Goal: Information Seeking & Learning: Find specific fact

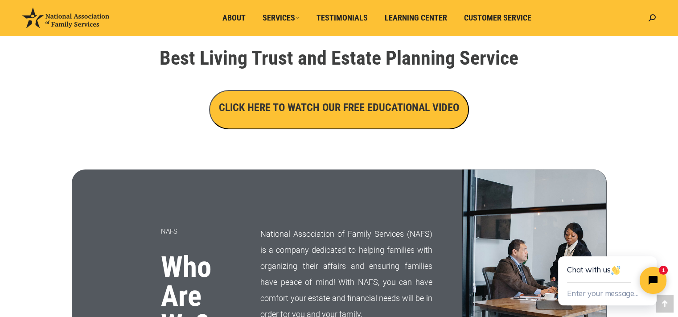
scroll to position [297, 0]
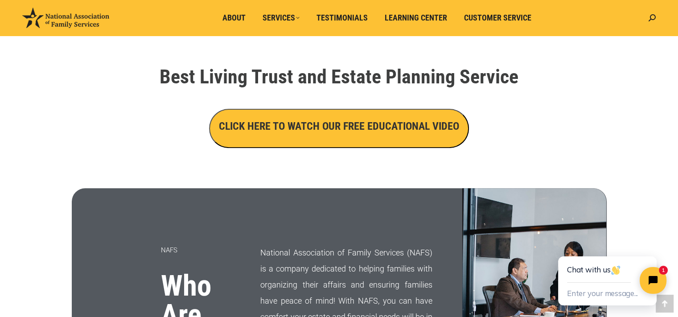
click at [296, 125] on h3 "CLICK HERE TO WATCH OUR FREE EDUCATIONAL VIDEO" at bounding box center [339, 126] width 240 height 15
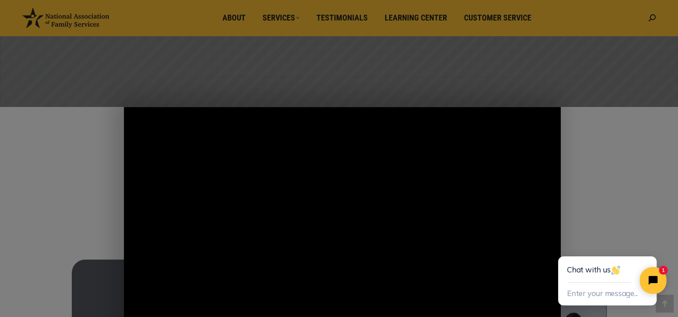
scroll to position [223, 0]
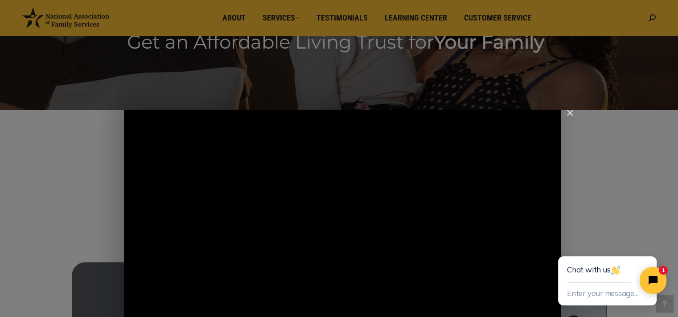
click at [428, 215] on div "Main Video - Full Webinar (Emma) Landon V1.4" at bounding box center [342, 233] width 437 height 246
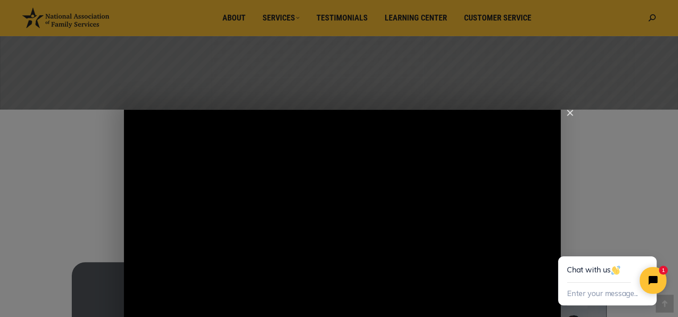
click at [412, 211] on div "Main Video - Full Webinar (Emma) Landon V1.4" at bounding box center [342, 233] width 437 height 246
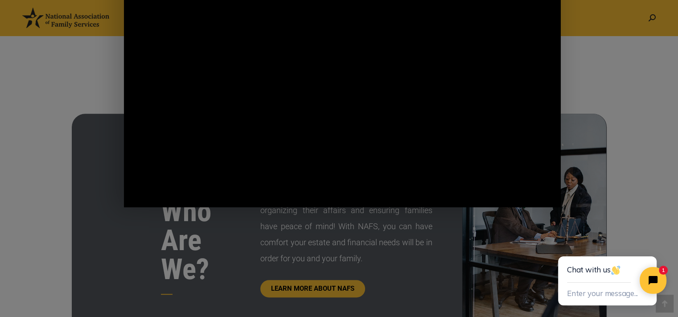
scroll to position [297, 0]
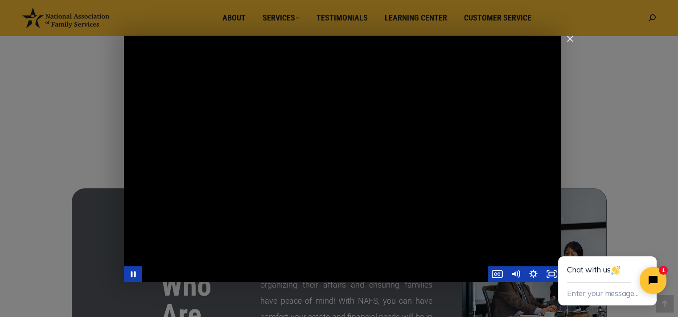
click at [314, 92] on div "Main Video - Full Webinar (Emma) Landon V1.4" at bounding box center [342, 159] width 437 height 246
click at [304, 104] on div "Main Video - Full Webinar (Emma) Landon V1.4" at bounding box center [342, 159] width 437 height 246
click at [421, 212] on div "Main Video - Full Webinar (Emma) Landon V1.4" at bounding box center [342, 159] width 437 height 246
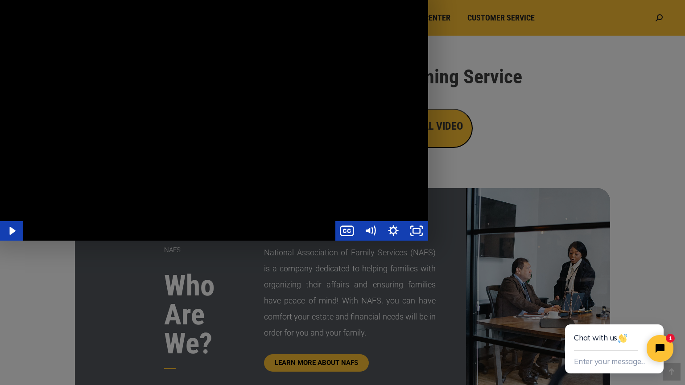
click at [421, 241] on div "Main Video - Full Webinar (Emma) Landon V1.4" at bounding box center [214, 120] width 428 height 241
click at [428, 241] on icon "Unfullscreen" at bounding box center [416, 231] width 23 height 20
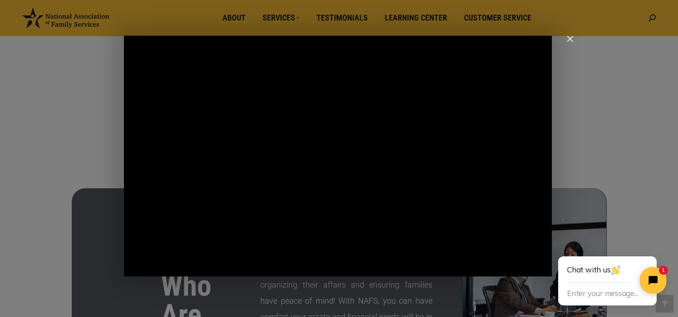
scroll to position [223, 0]
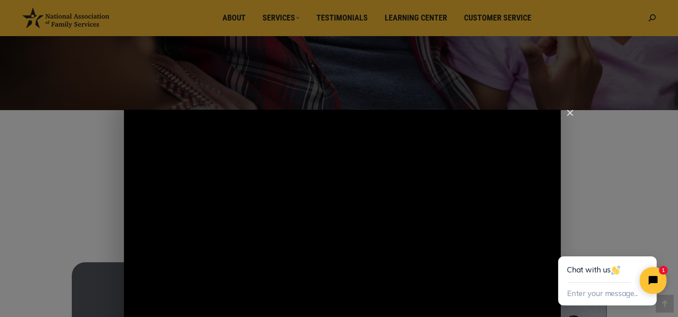
click at [425, 233] on div "Main Video - Full Webinar (Emma) Landon V1.4" at bounding box center [342, 233] width 437 height 246
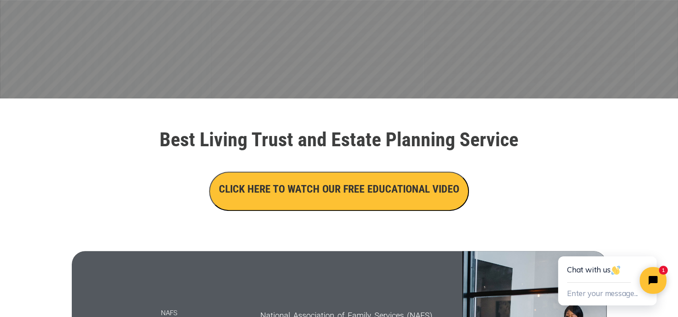
scroll to position [0, 0]
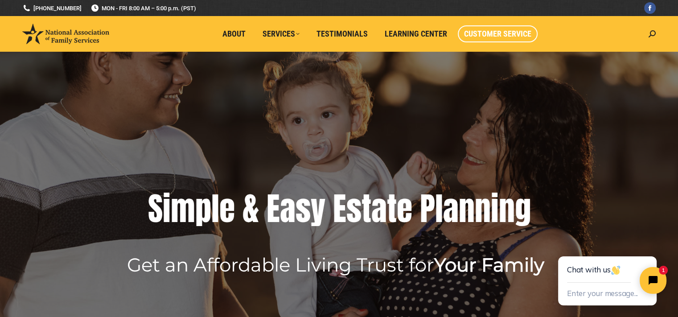
click at [489, 35] on span "Customer Service" at bounding box center [497, 34] width 67 height 10
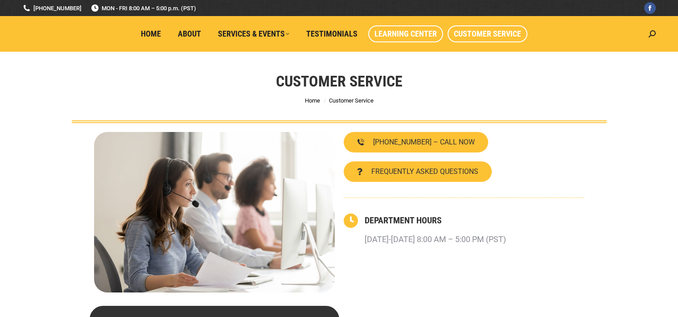
click at [404, 31] on span "Learning Center" at bounding box center [406, 34] width 62 height 10
click at [397, 30] on span "Learning Center" at bounding box center [406, 34] width 62 height 10
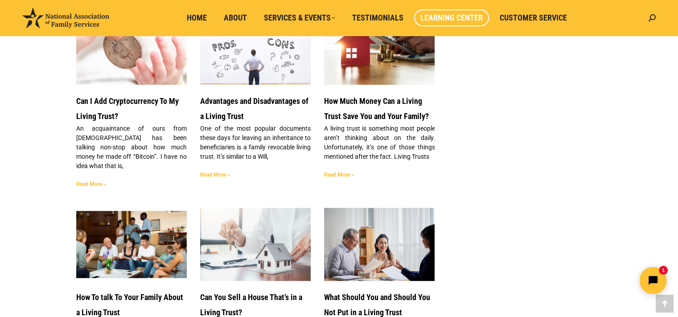
scroll to position [891, 0]
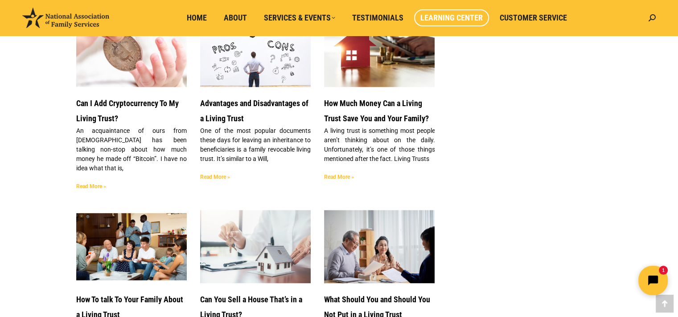
click at [655, 274] on button "Open chat widget" at bounding box center [652, 280] width 29 height 29
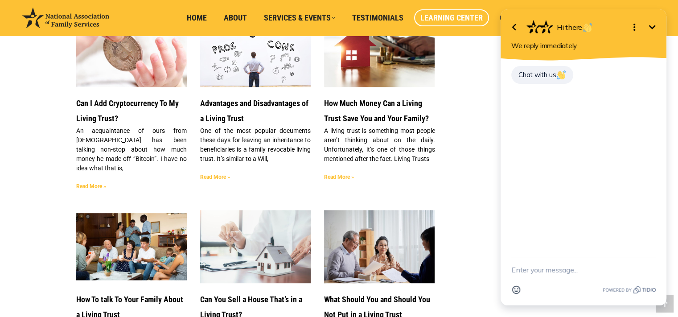
click at [655, 26] on icon "Minimize" at bounding box center [652, 27] width 7 height 4
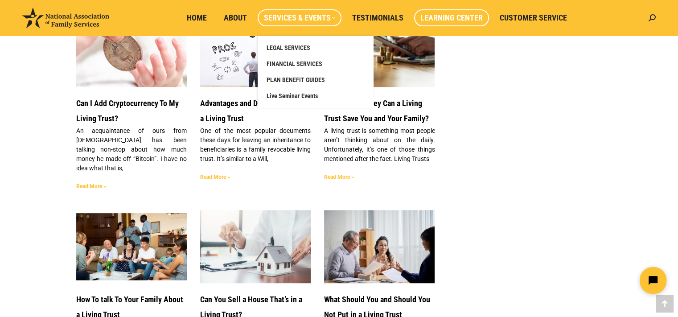
click at [315, 13] on span "Services & Events" at bounding box center [299, 18] width 71 height 10
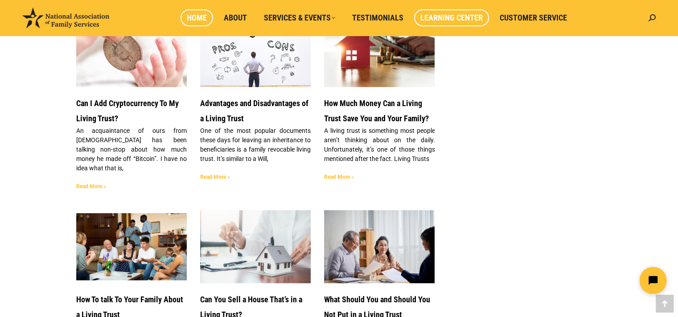
click at [203, 18] on span "Home" at bounding box center [197, 18] width 20 height 10
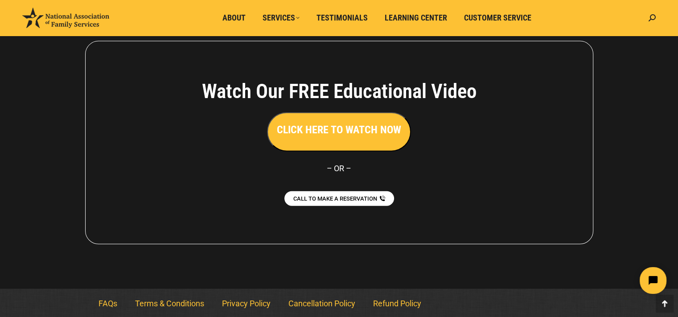
scroll to position [2024, 0]
click at [107, 298] on link "FAQs" at bounding box center [108, 303] width 37 height 21
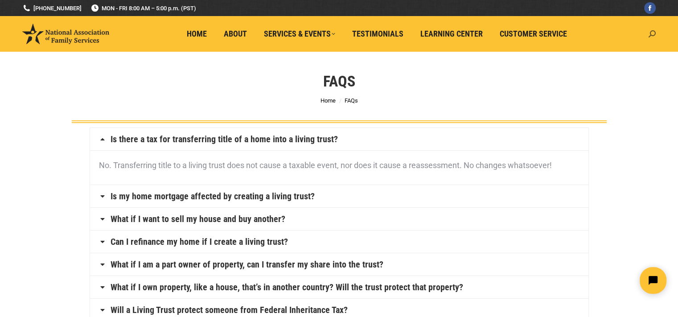
click at [653, 32] on icon at bounding box center [652, 33] width 7 height 7
type input "homework"
click at [646, 54] on icon "Search" at bounding box center [646, 53] width 7 height 7
